Goal: Transaction & Acquisition: Obtain resource

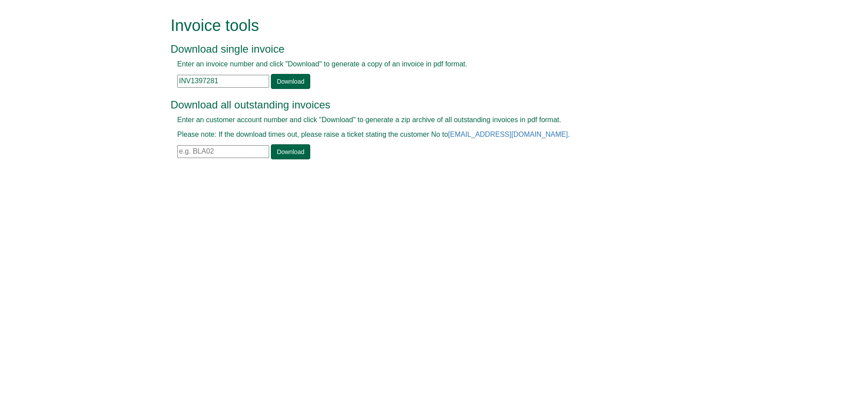
drag, startPoint x: 231, startPoint y: 80, endPoint x: 78, endPoint y: 102, distance: 154.6
click at [78, 102] on form "Invoice tools Download single invoice Enter an invoice number and click "Downlo…" at bounding box center [422, 89] width 845 height 178
paste input "8105"
click at [285, 82] on link "Download" at bounding box center [290, 81] width 39 height 15
drag, startPoint x: 235, startPoint y: 79, endPoint x: 119, endPoint y: 93, distance: 117.2
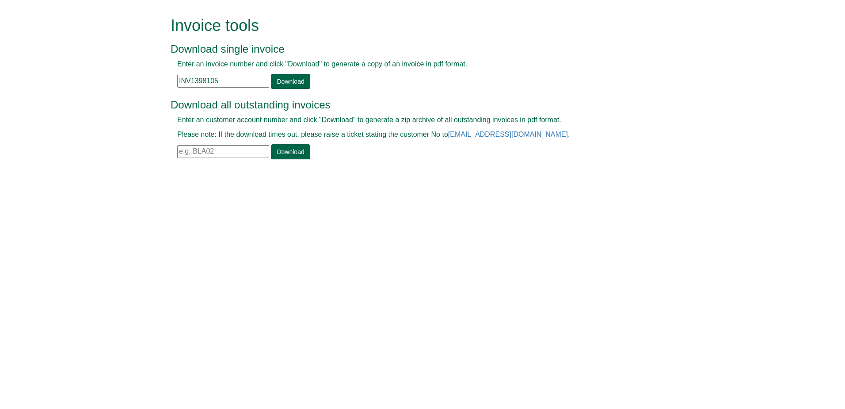
click at [119, 93] on form "Invoice tools Download single invoice Enter an invoice number and click "Downlo…" at bounding box center [422, 89] width 845 height 178
paste input "3"
click at [285, 84] on link "Download" at bounding box center [290, 81] width 39 height 15
drag, startPoint x: 229, startPoint y: 80, endPoint x: 157, endPoint y: 84, distance: 72.7
click at [157, 84] on form "Invoice tools Download single invoice Enter an invoice number and click "Downlo…" at bounding box center [422, 89] width 845 height 178
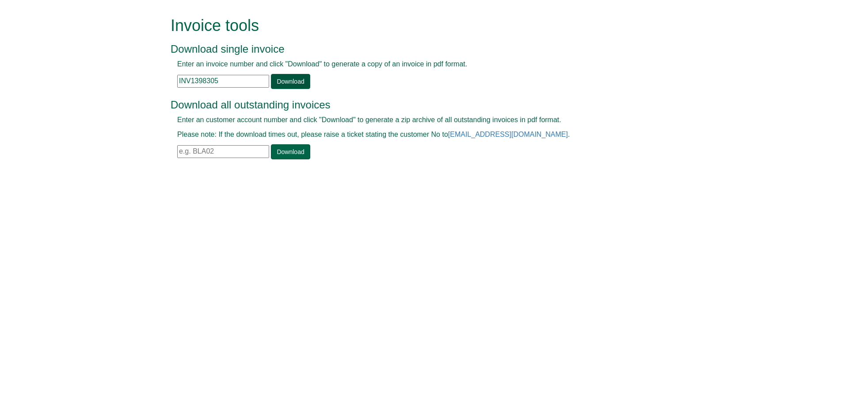
paste input "262"
type input "INV1398262"
click at [303, 77] on link "Download" at bounding box center [290, 81] width 39 height 15
